Goal: Communication & Community: Answer question/provide support

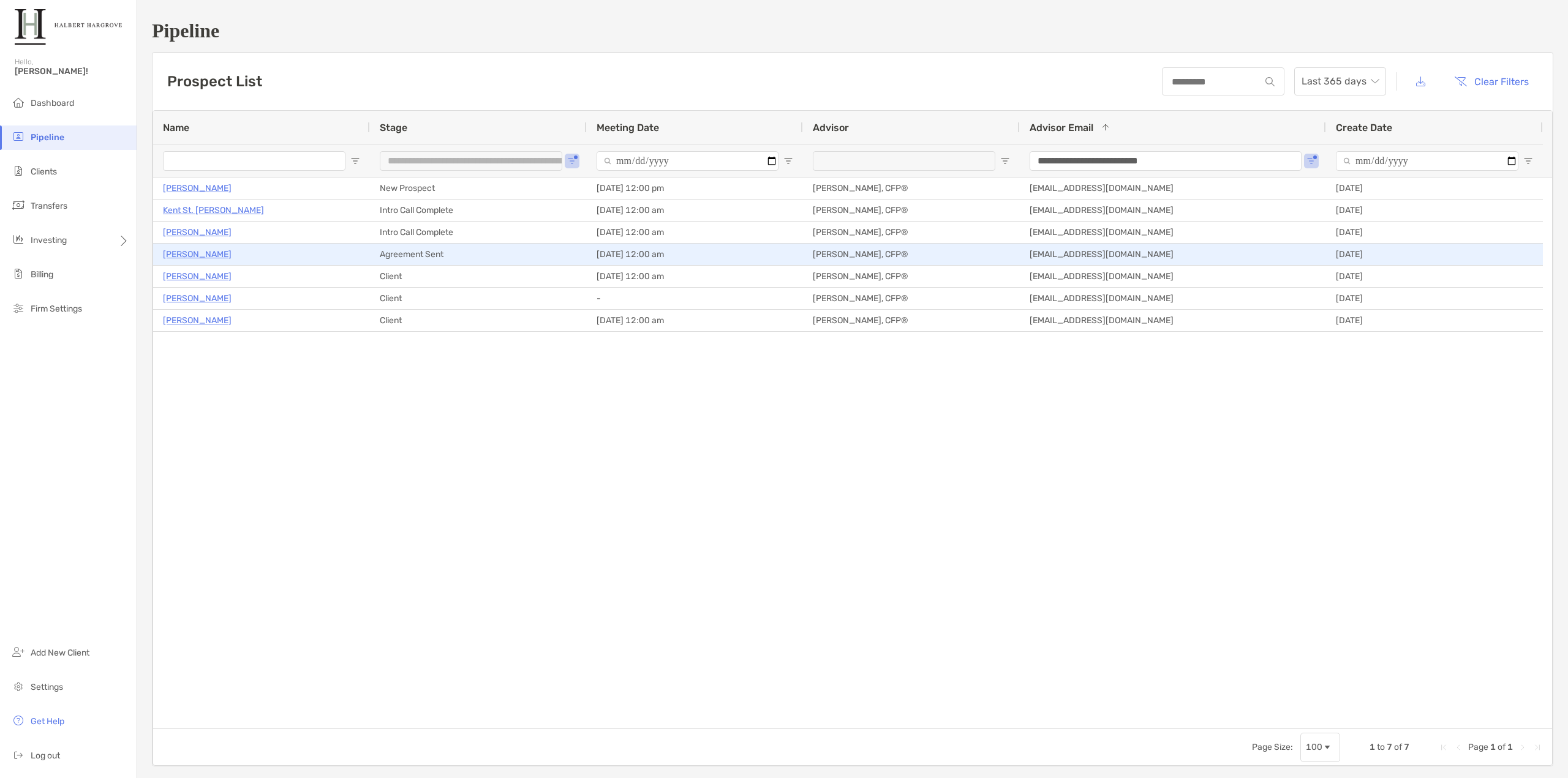
click at [192, 250] on p "[PERSON_NAME]" at bounding box center [197, 254] width 69 height 15
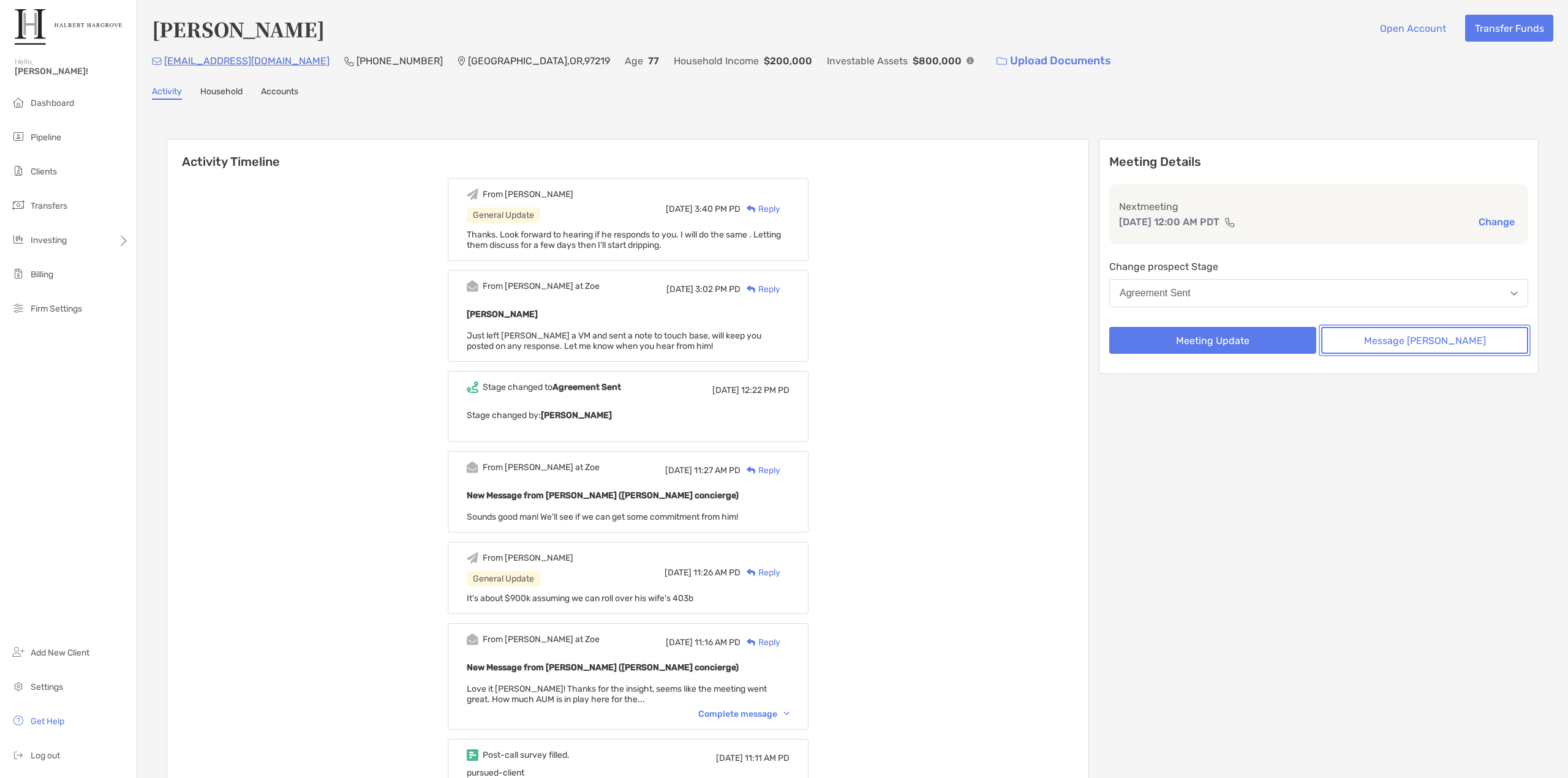
click at [1393, 337] on button "Message [PERSON_NAME]" at bounding box center [1424, 340] width 207 height 27
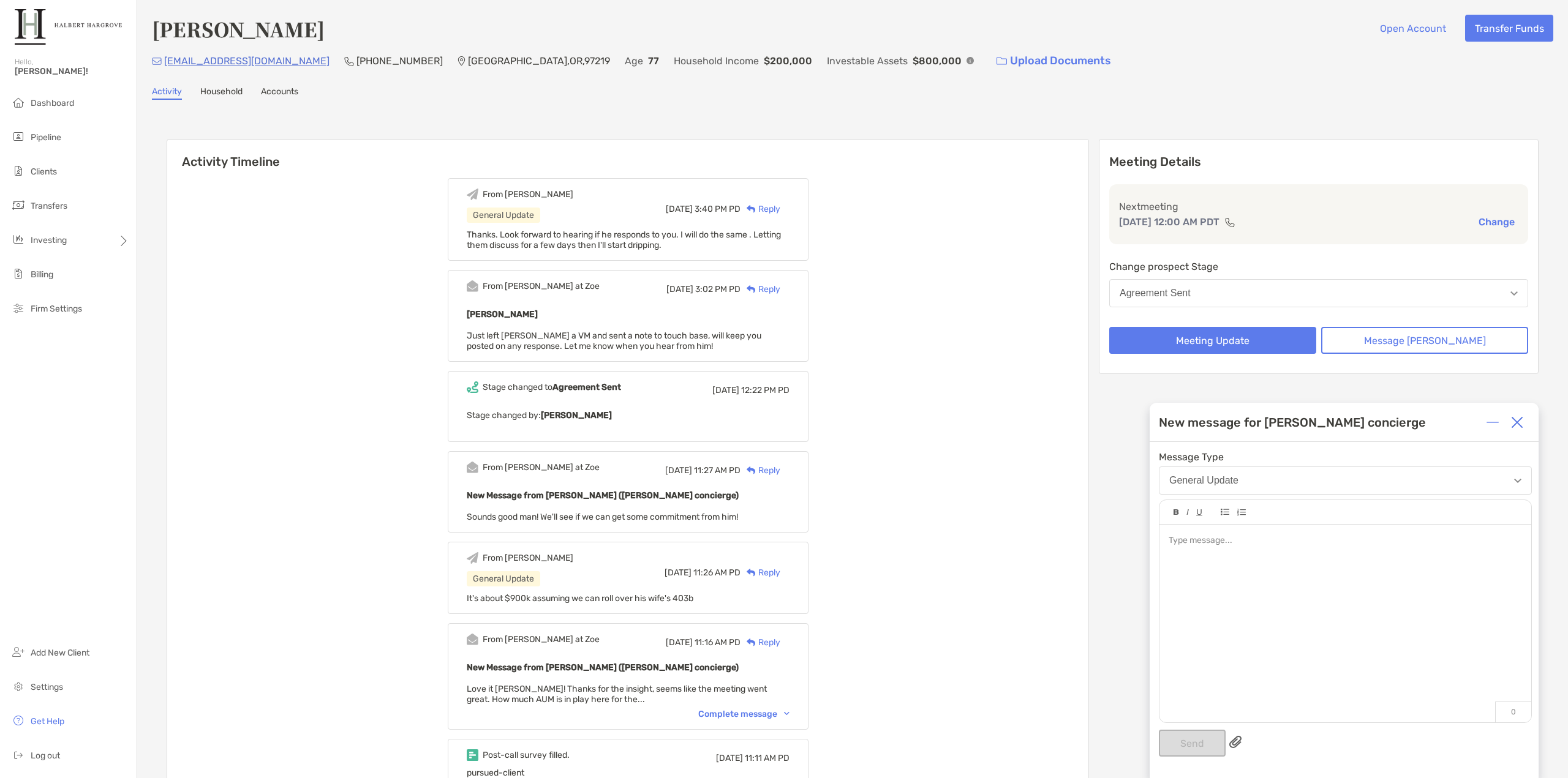
click at [1330, 534] on div at bounding box center [1345, 617] width 372 height 186
click at [1384, 551] on div "**********" at bounding box center [1345, 617] width 372 height 186
click at [1186, 749] on button "Send" at bounding box center [1192, 743] width 67 height 27
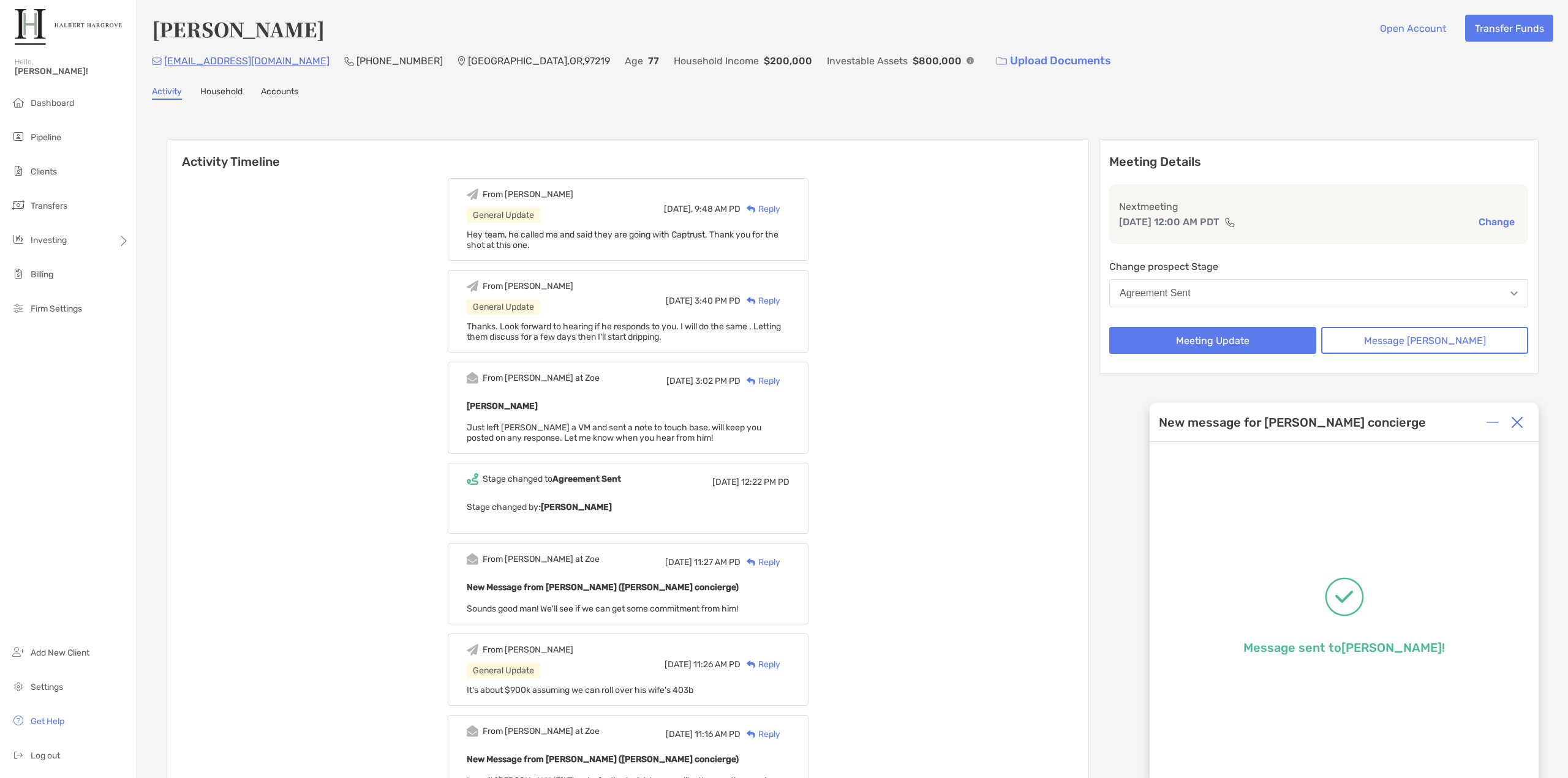
click at [1393, 290] on button "Agreement Sent" at bounding box center [1318, 293] width 419 height 28
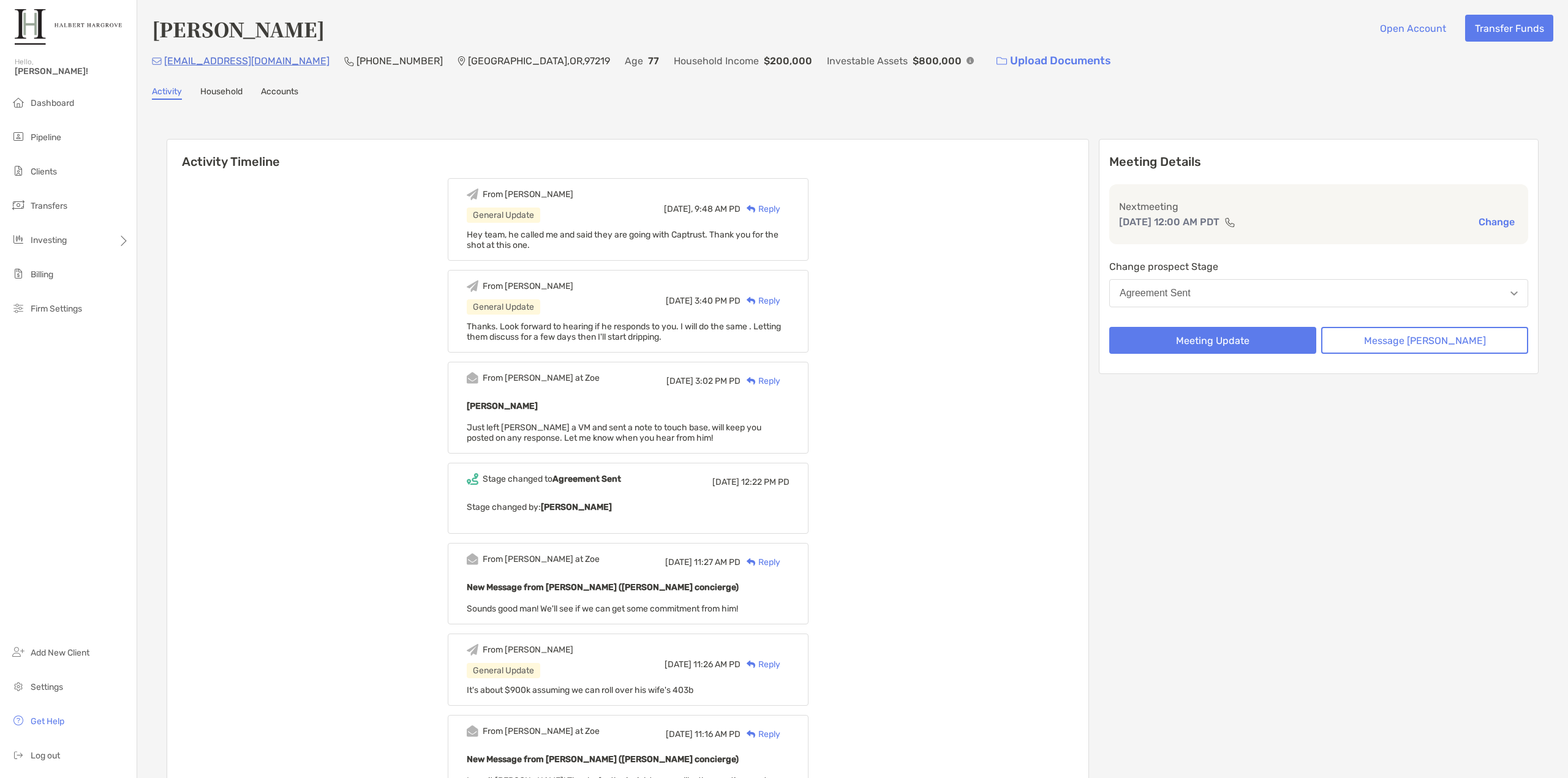
click at [1336, 293] on button "Agreement Sent" at bounding box center [1318, 293] width 419 height 28
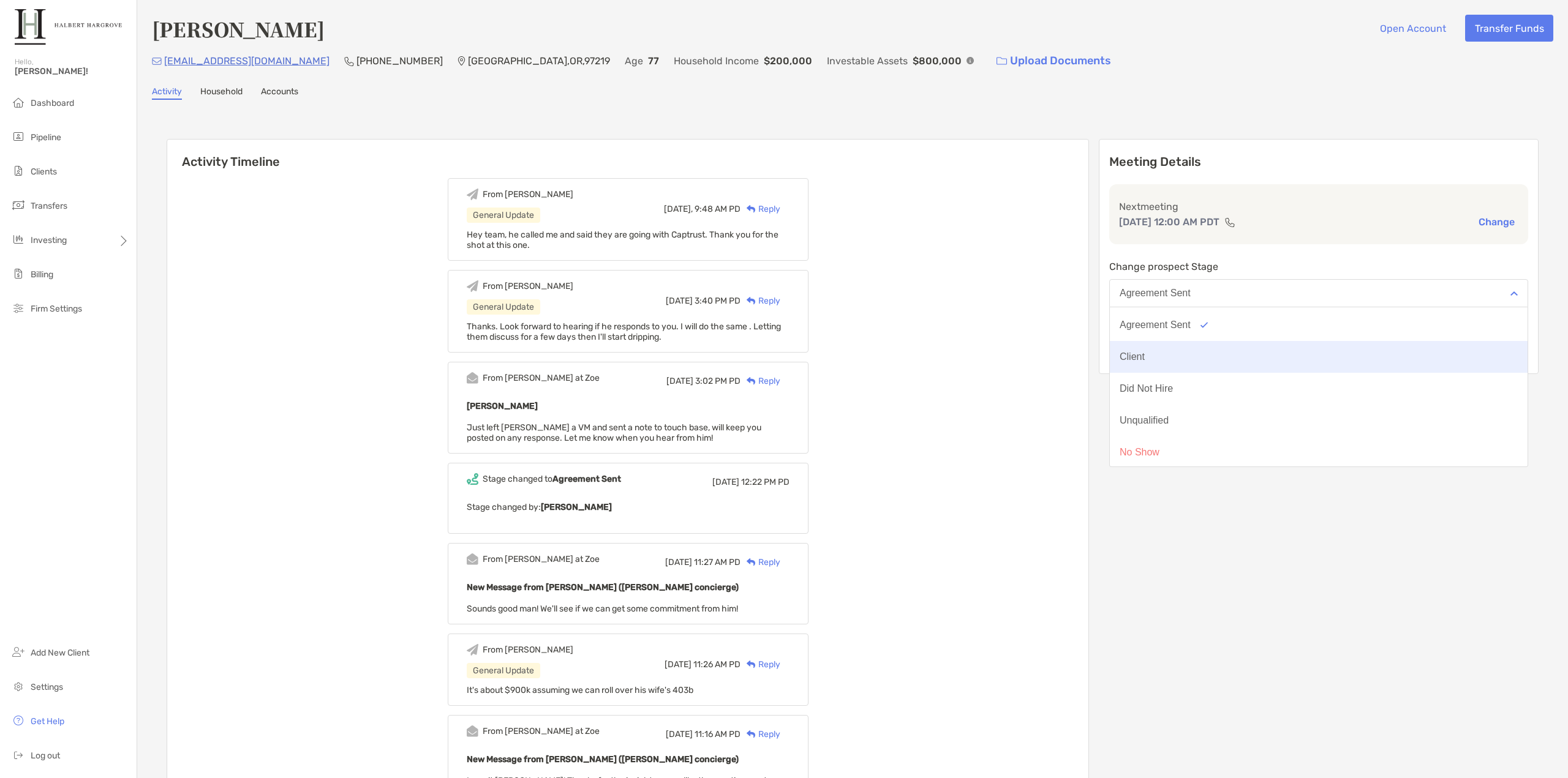
scroll to position [95, 0]
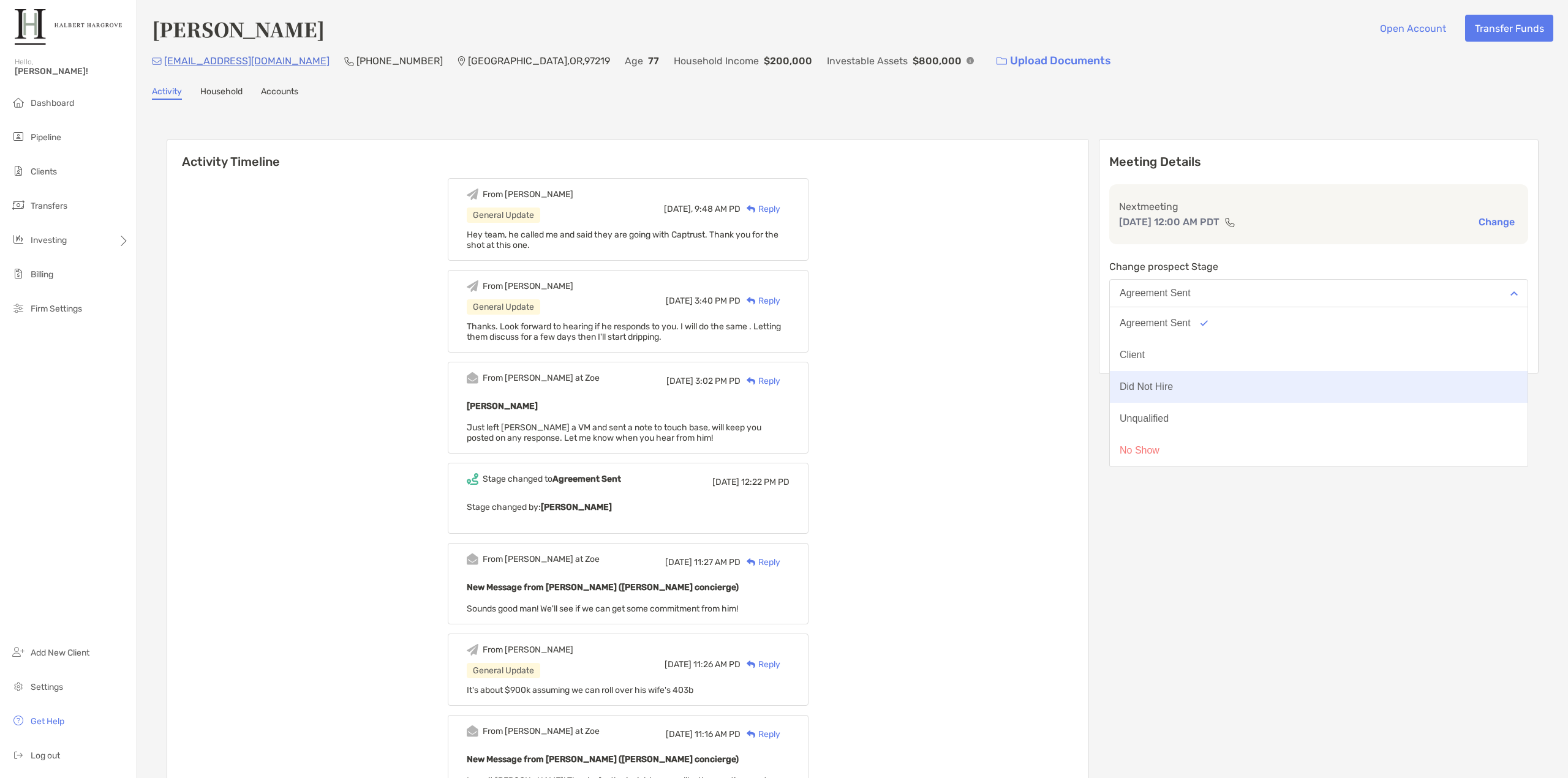
click at [1274, 383] on button "Did Not Hire" at bounding box center [1318, 386] width 417 height 32
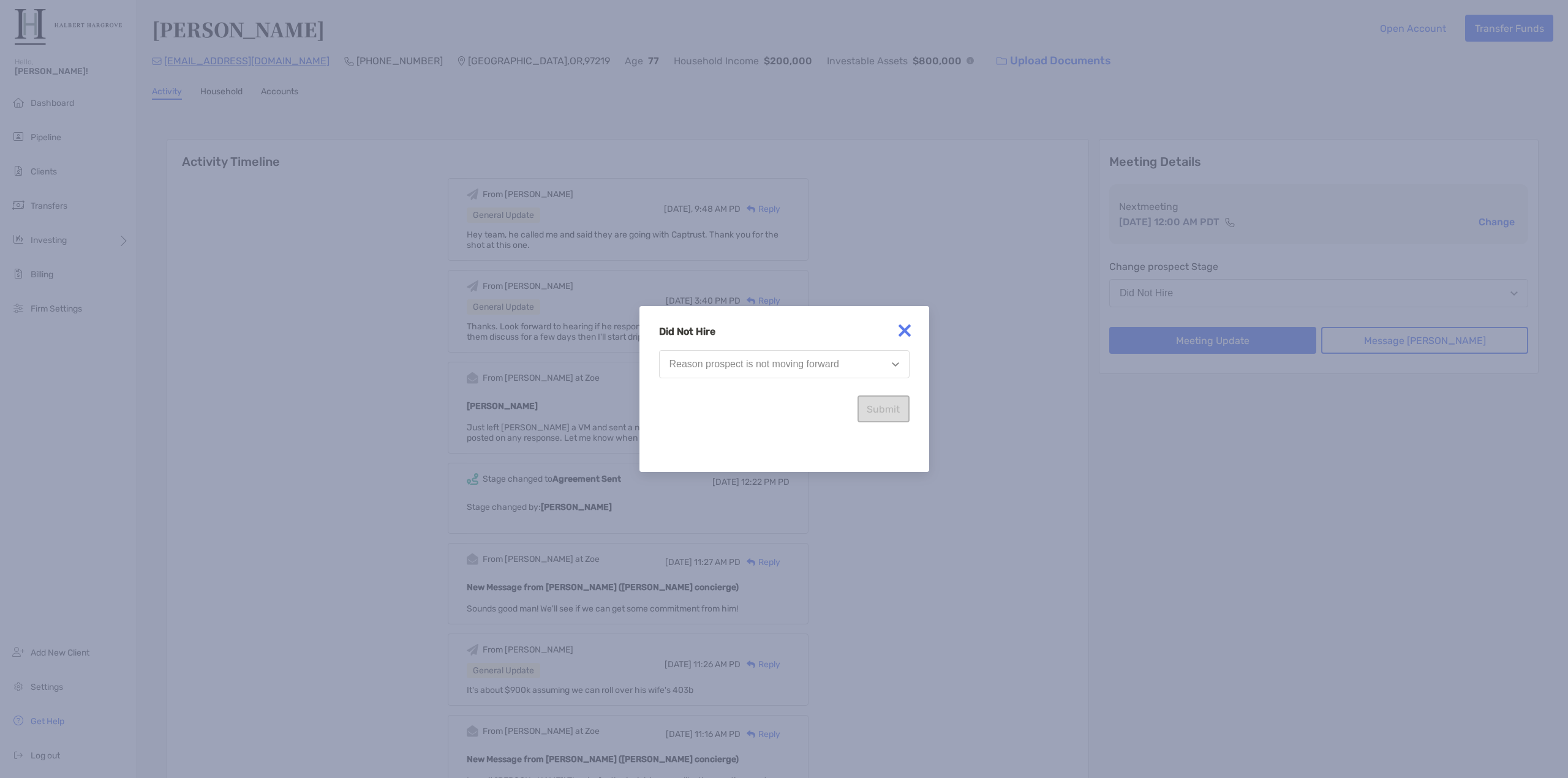
click at [793, 368] on div "Reason prospect is not moving forward" at bounding box center [754, 364] width 169 height 11
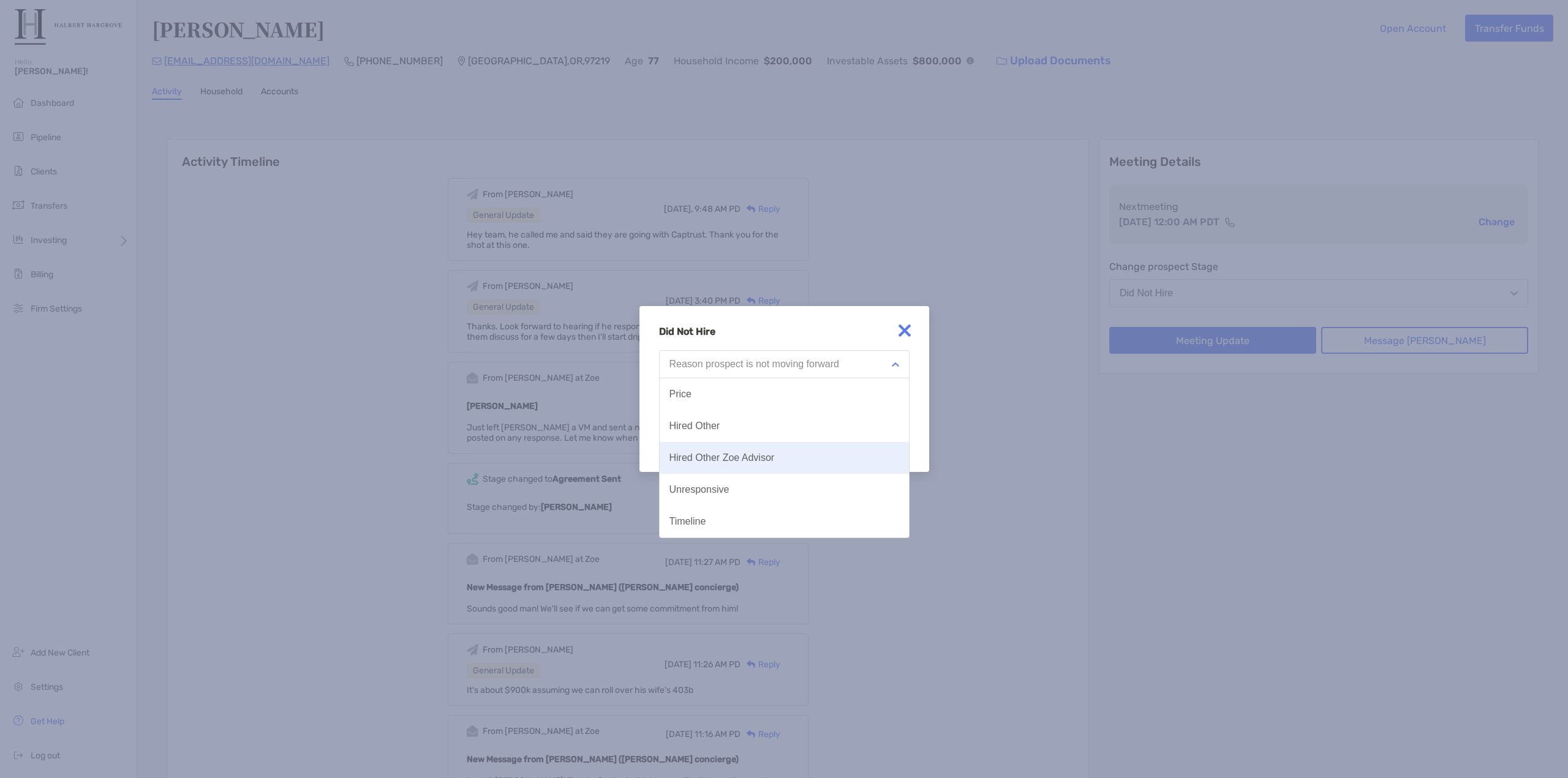
scroll to position [62, 0]
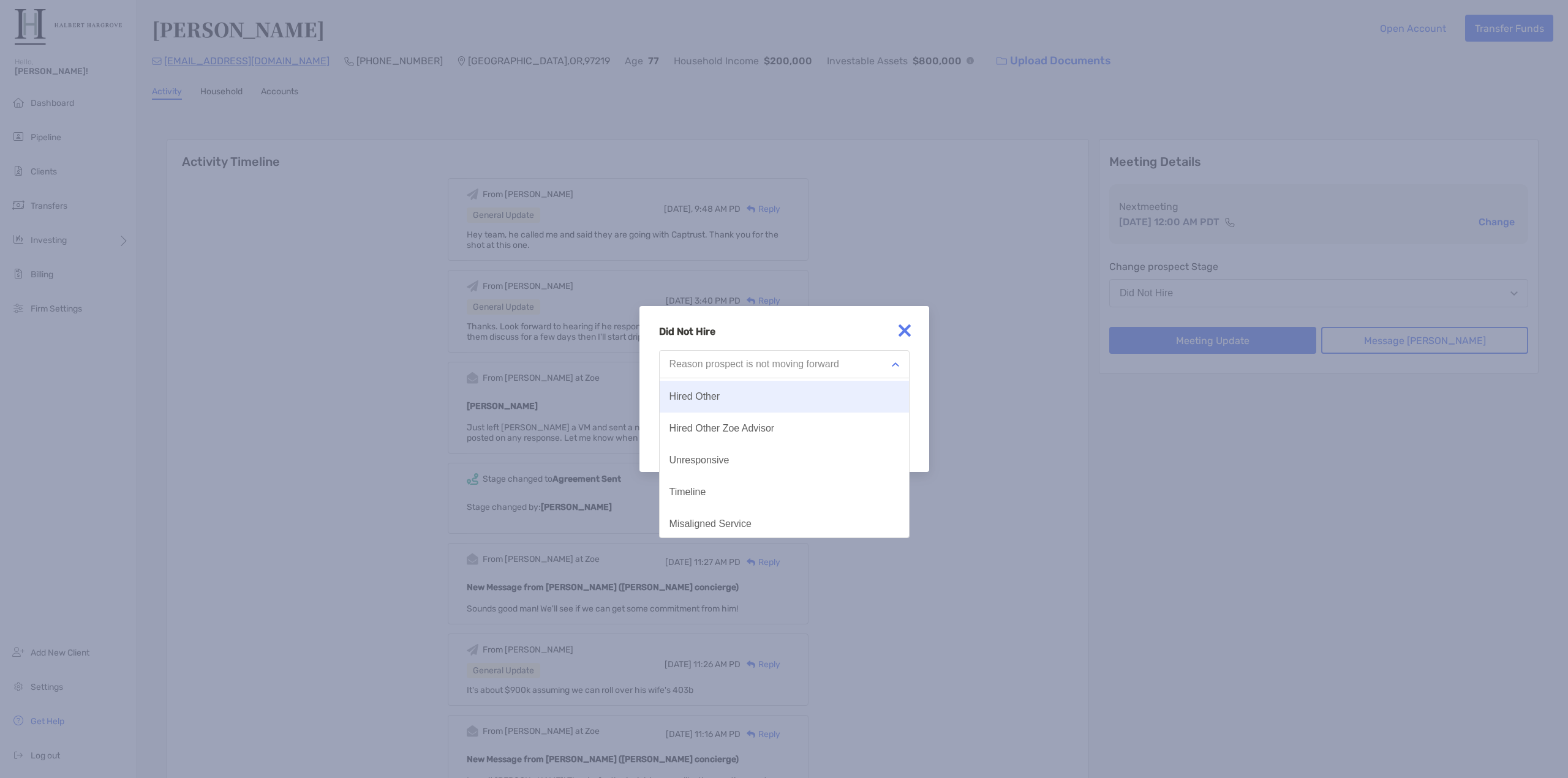
click at [743, 400] on button "Hired Other" at bounding box center [784, 396] width 249 height 32
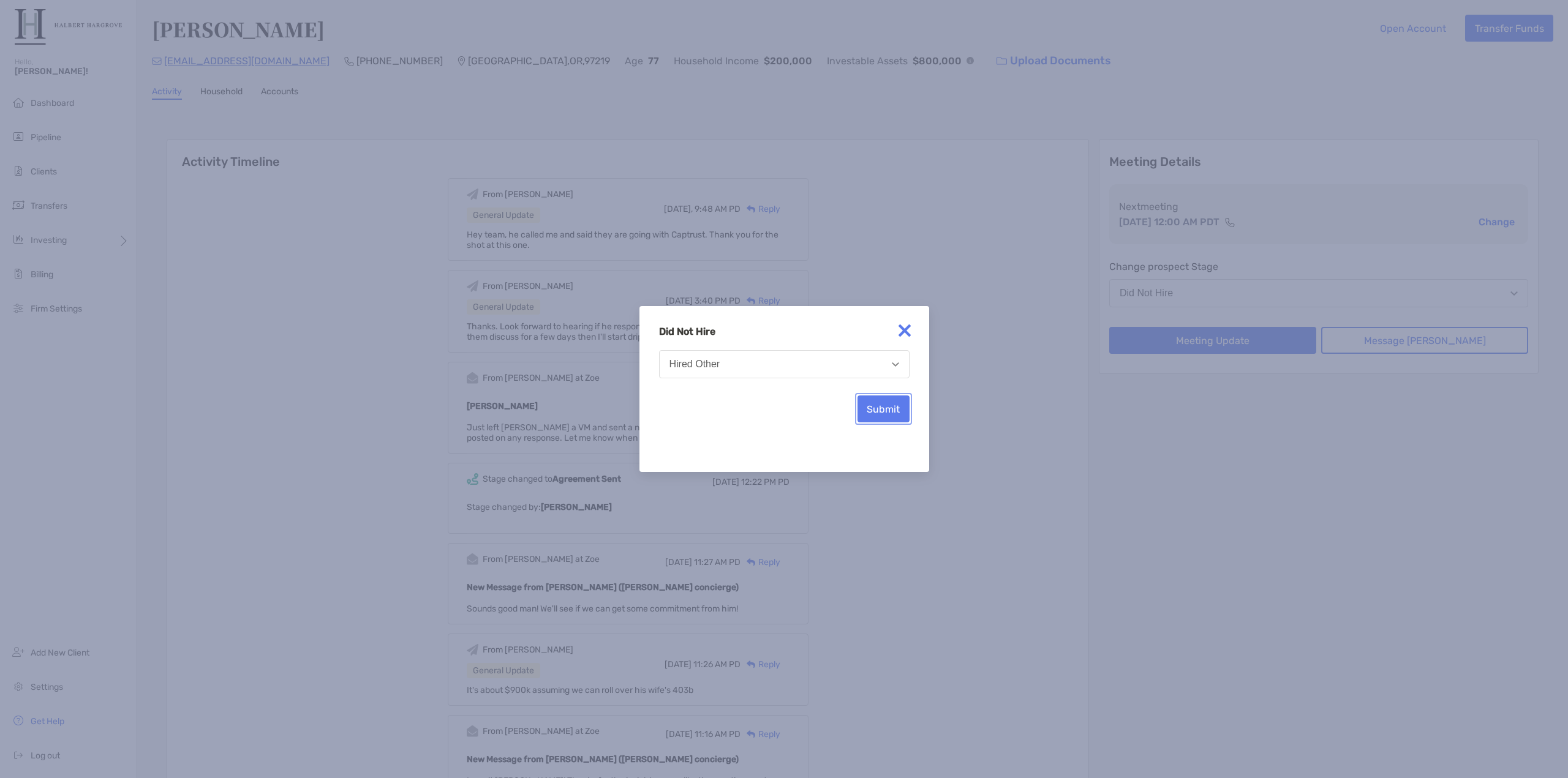
click at [888, 413] on button "Submit" at bounding box center [883, 408] width 52 height 27
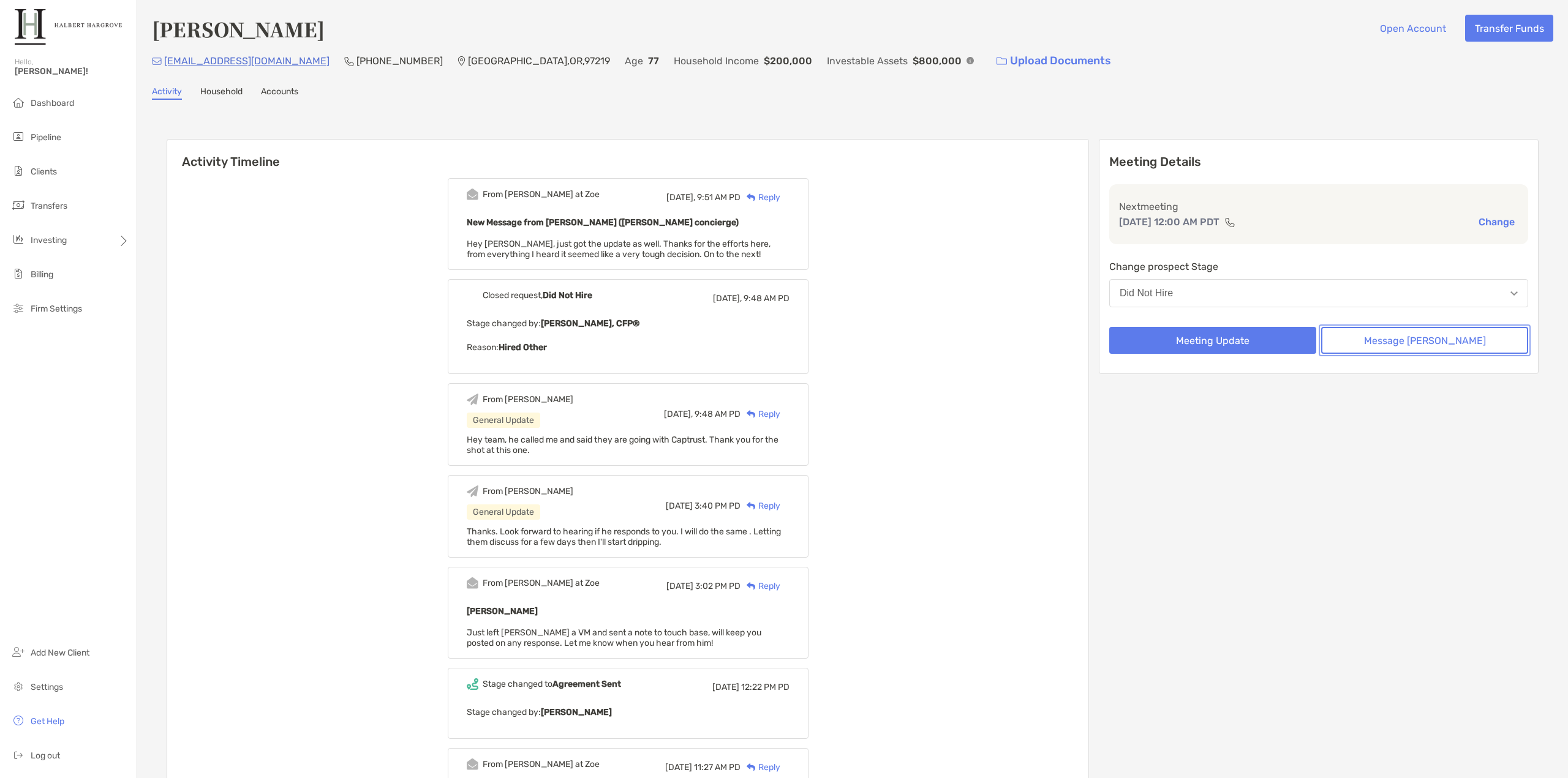
click at [1448, 343] on button "Message [PERSON_NAME]" at bounding box center [1424, 340] width 207 height 27
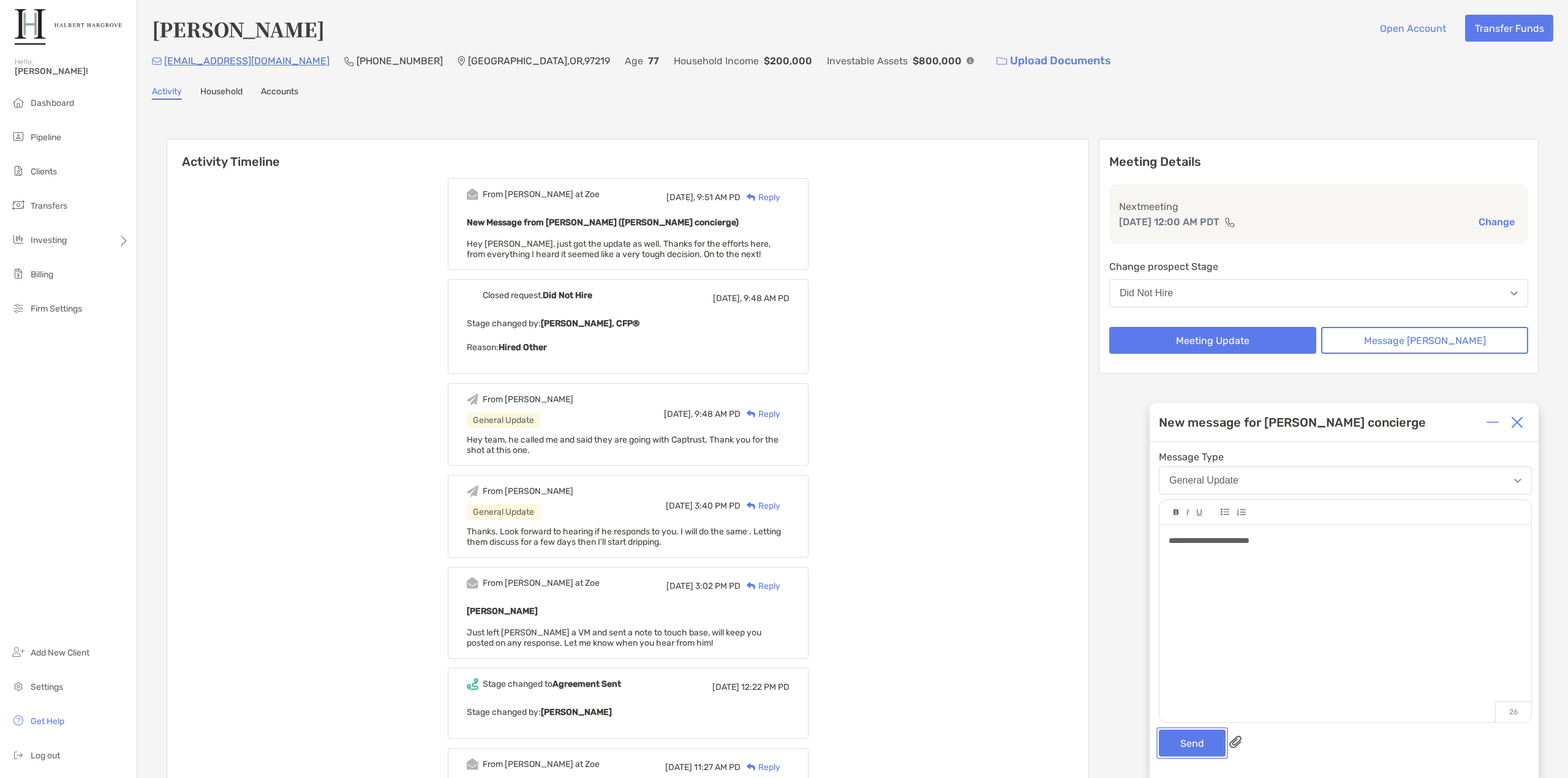
click at [1212, 752] on button "Send" at bounding box center [1192, 743] width 67 height 27
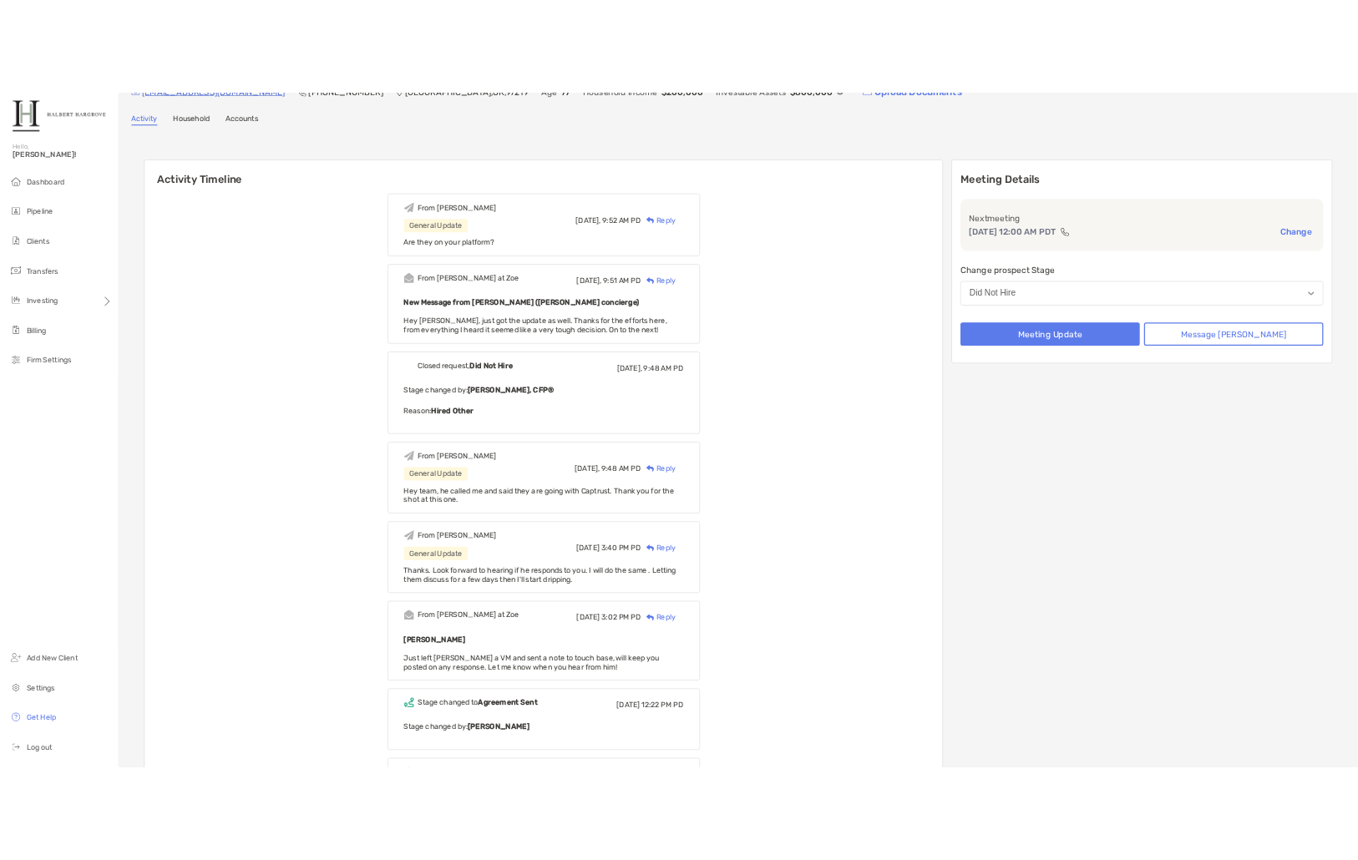
scroll to position [76, 0]
